Goal: Task Accomplishment & Management: Complete application form

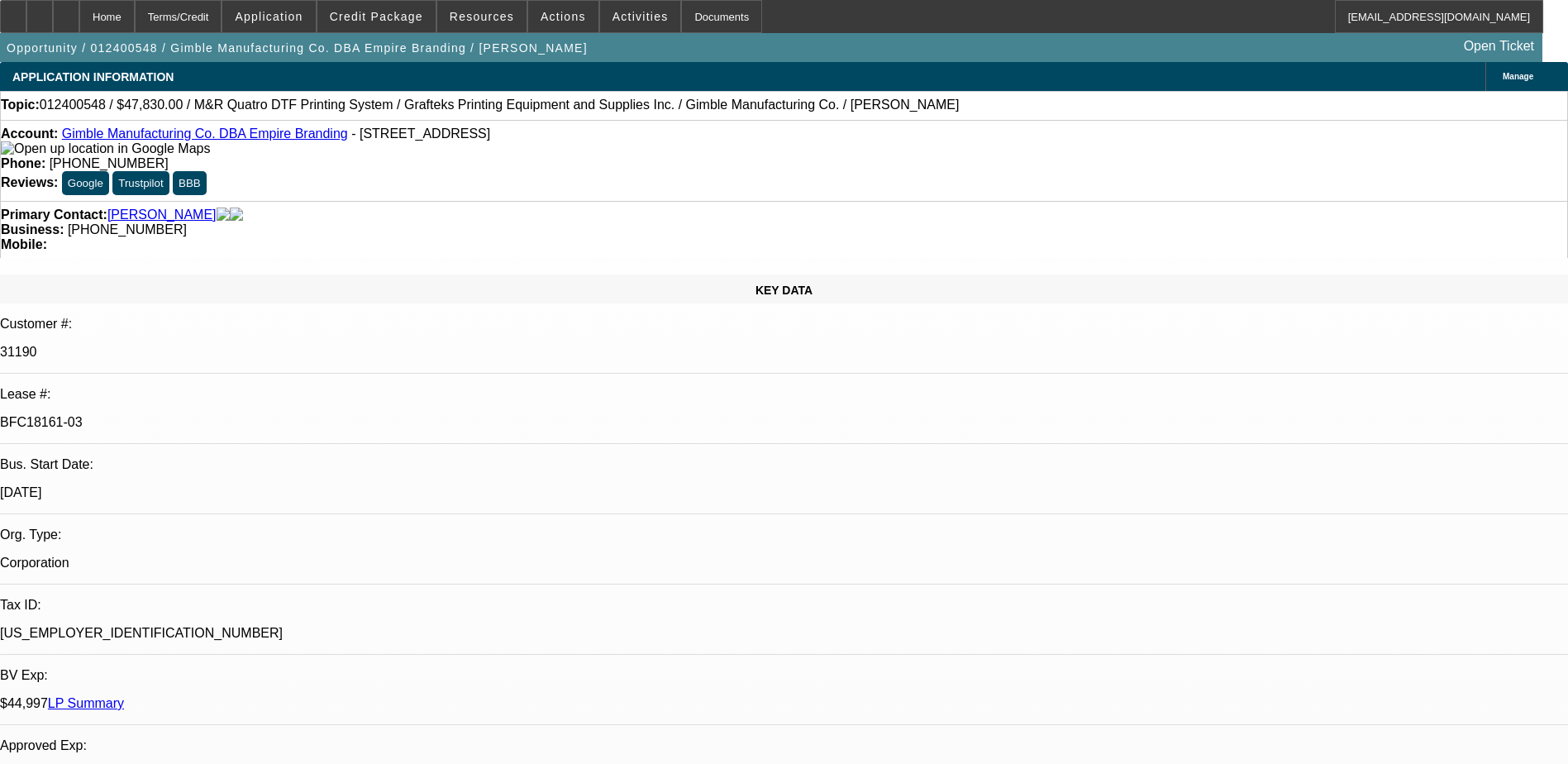
select select "0"
select select "2"
select select "0.1"
select select "0"
select select "2"
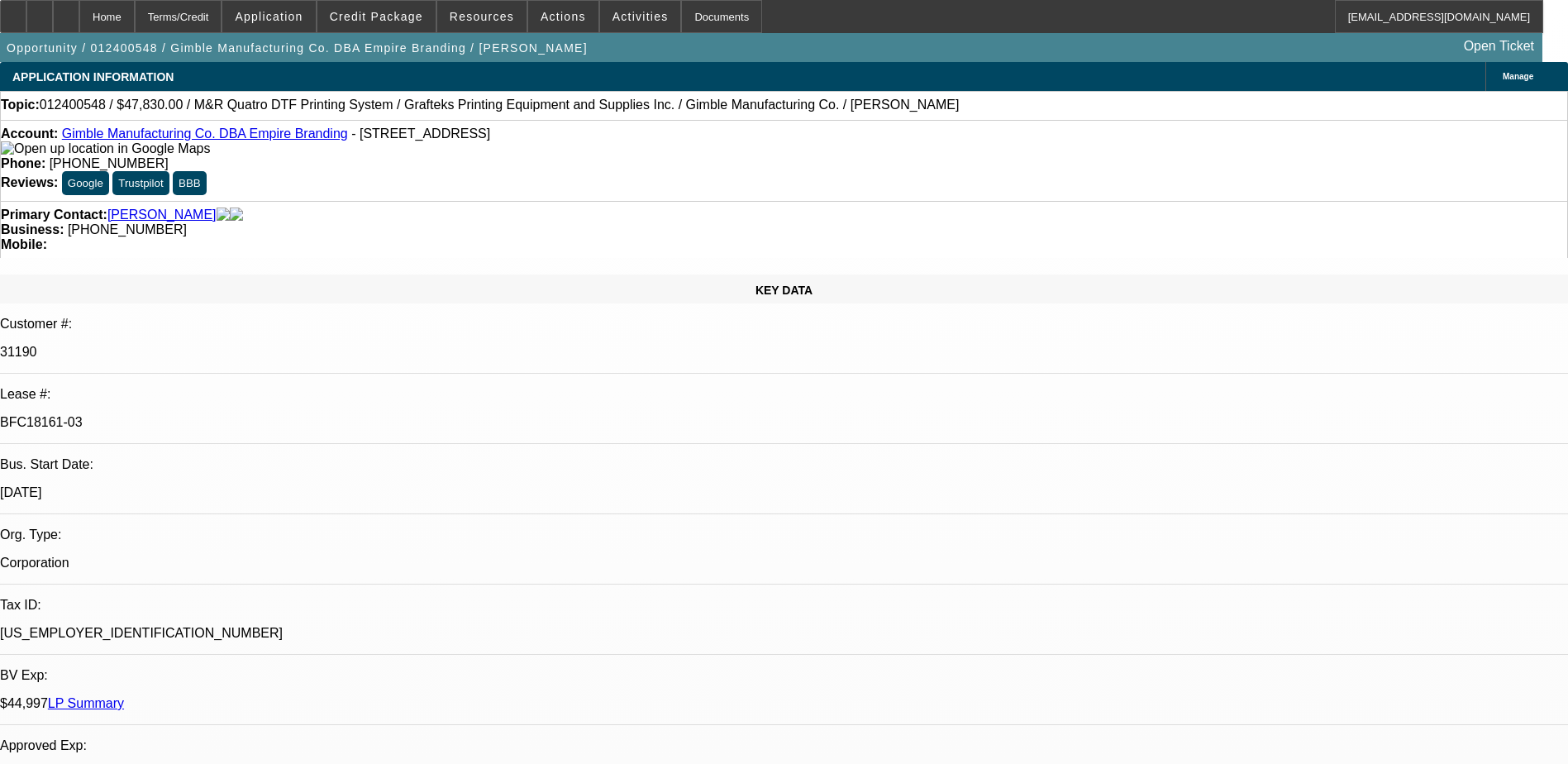
select select "0.1"
select select "0"
select select "2"
select select "0.1"
select select "1"
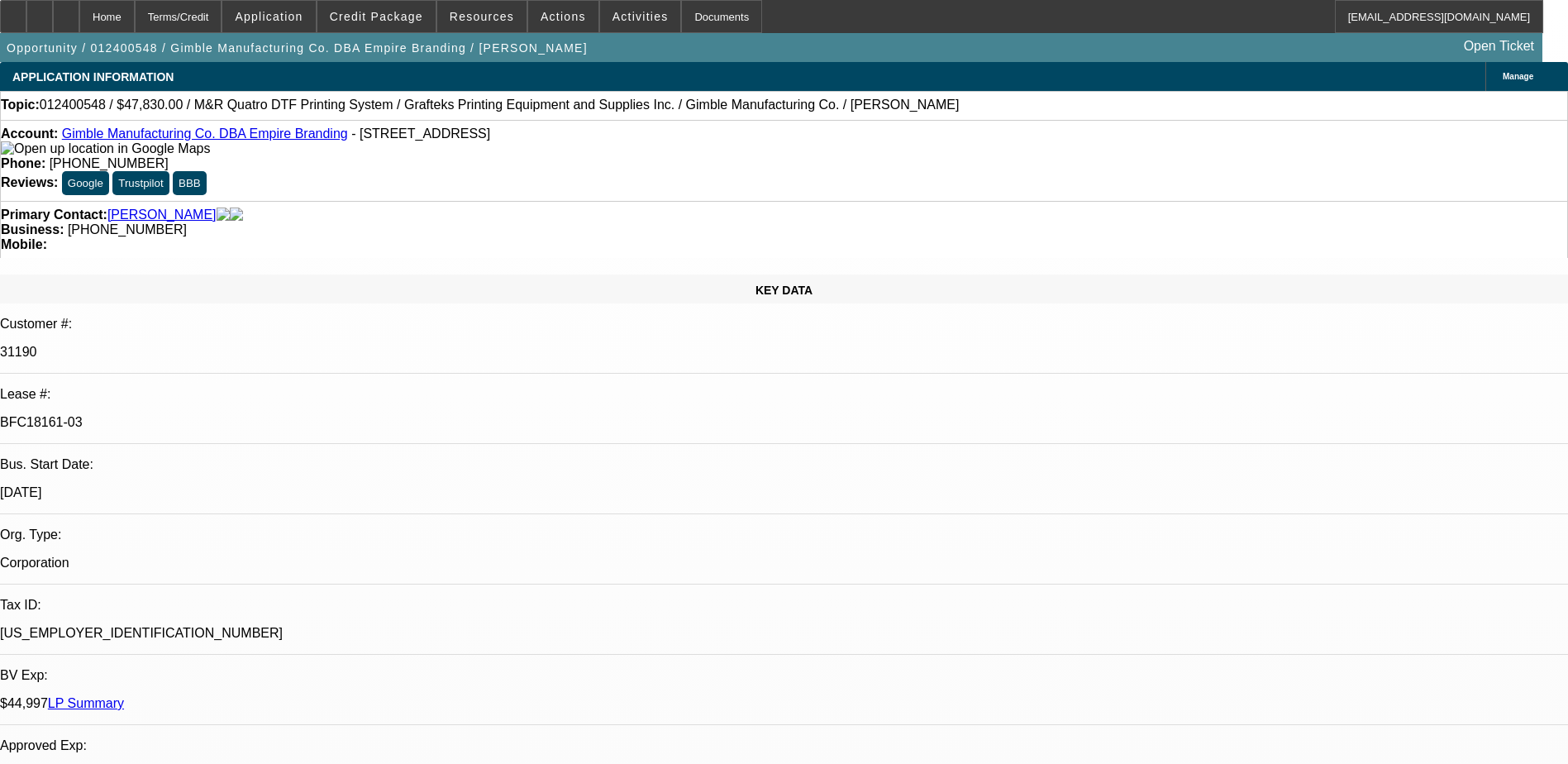
select select "2"
select select "4"
select select "1"
select select "2"
select select "4"
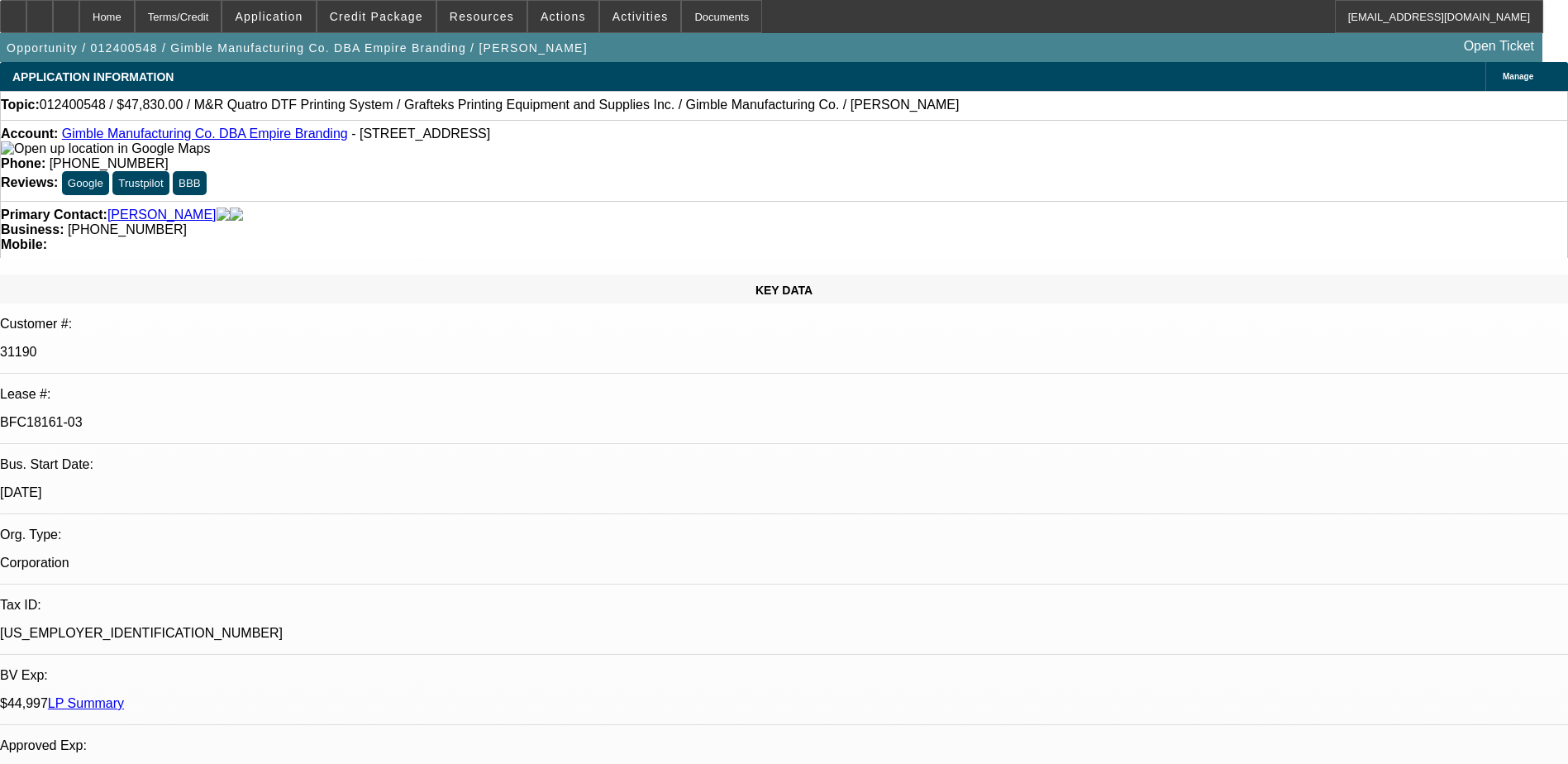
select select "1"
select select "2"
select select "4"
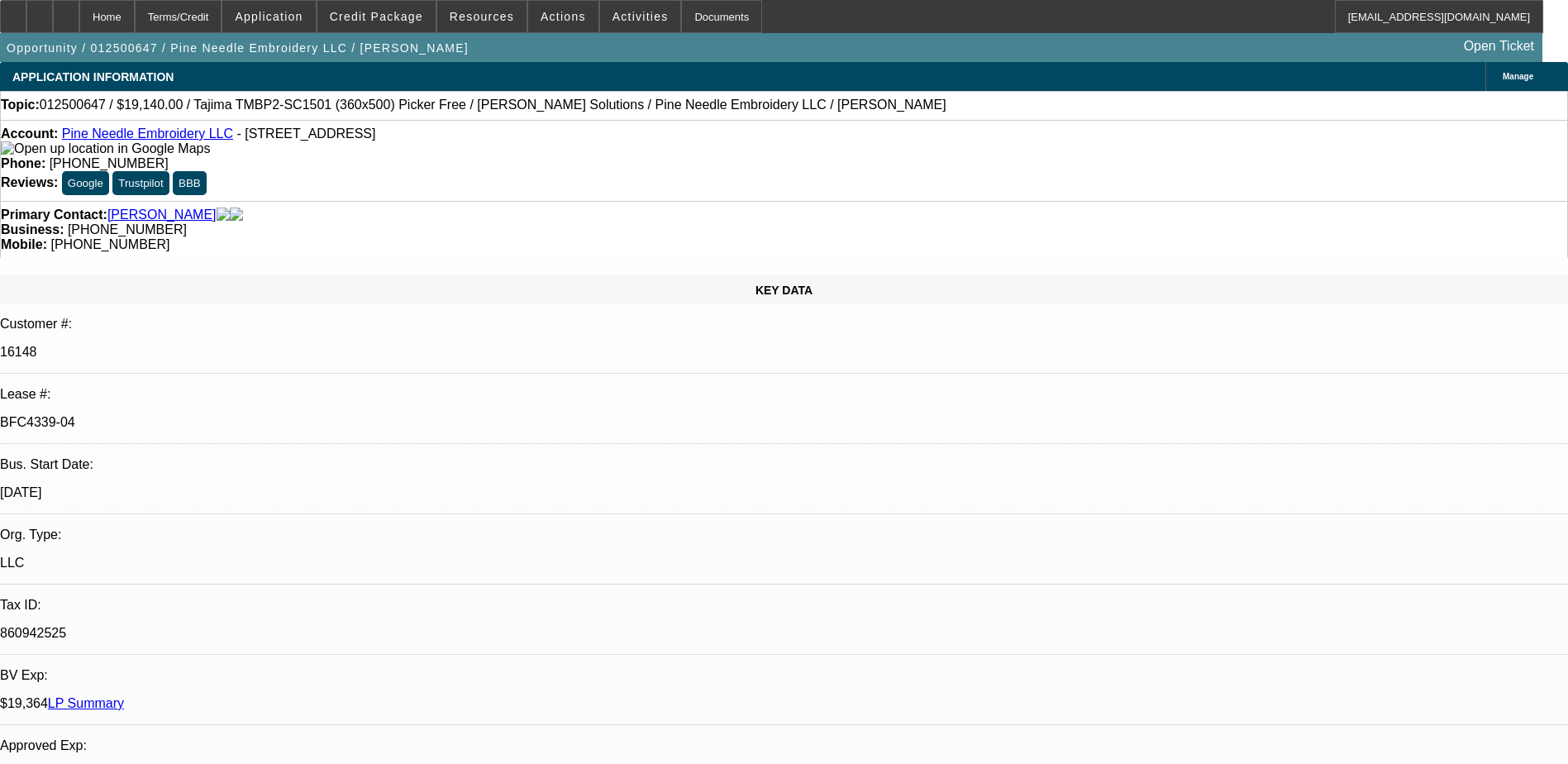
select select "0"
select select "2"
select select "0.1"
select select "0"
select select "2"
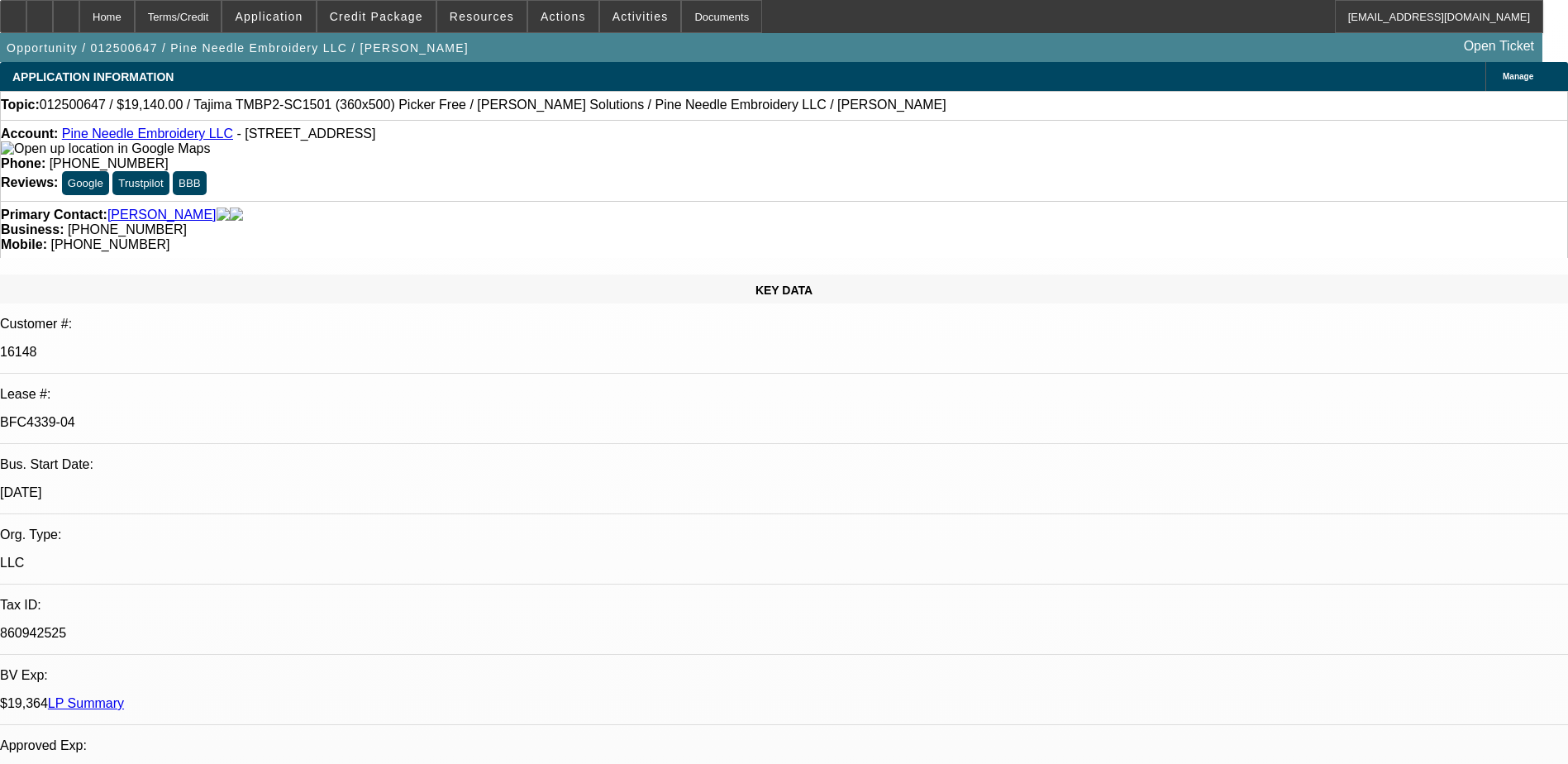
select select "0.1"
select select "0"
select select "2"
select select "0.1"
select select "1"
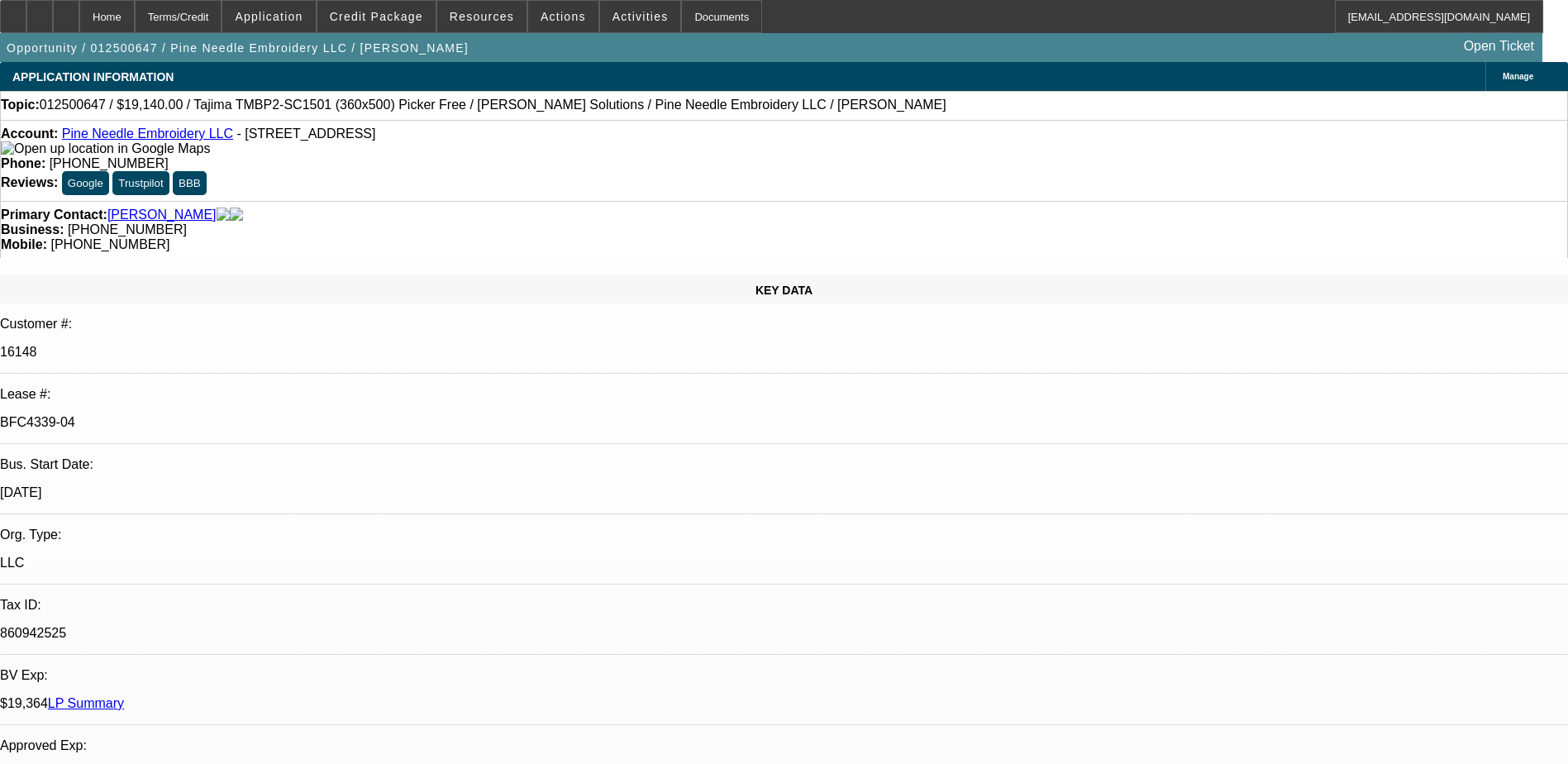
select select "2"
select select "4"
select select "1"
select select "2"
select select "4"
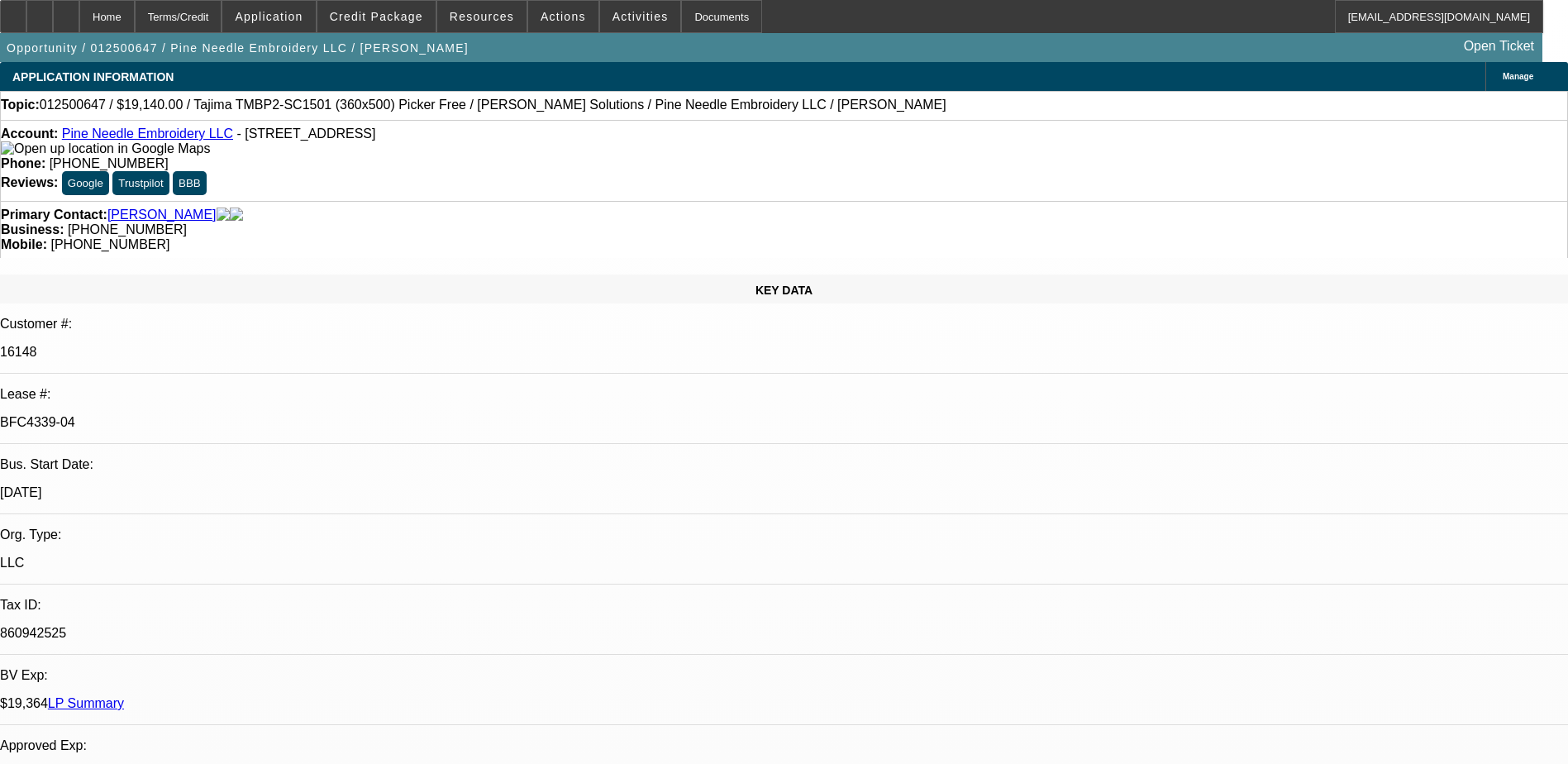
select select "1"
select select "2"
select select "4"
